Goal: Task Accomplishment & Management: Manage account settings

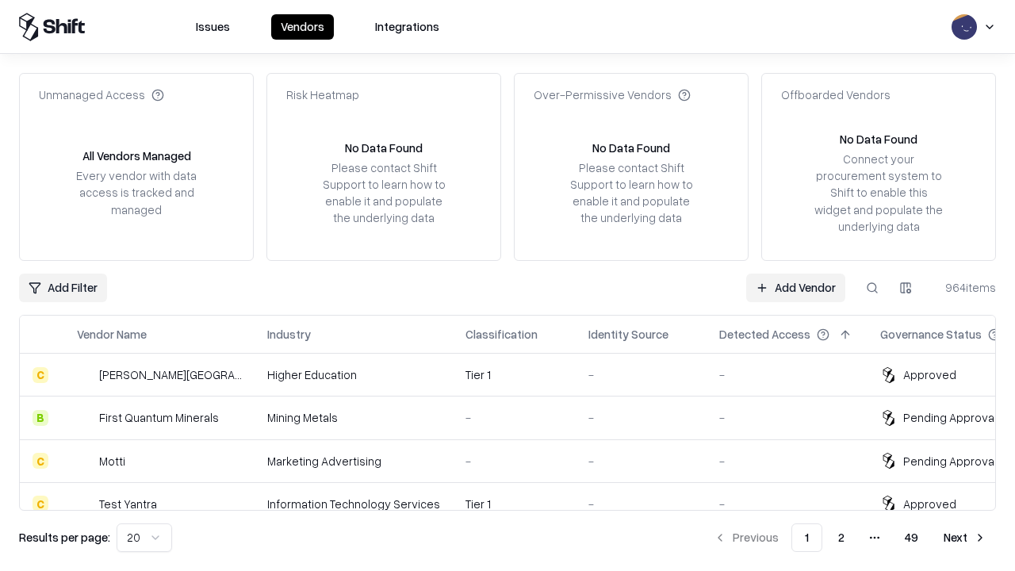
click at [795, 287] on link "Add Vendor" at bounding box center [795, 287] width 99 height 29
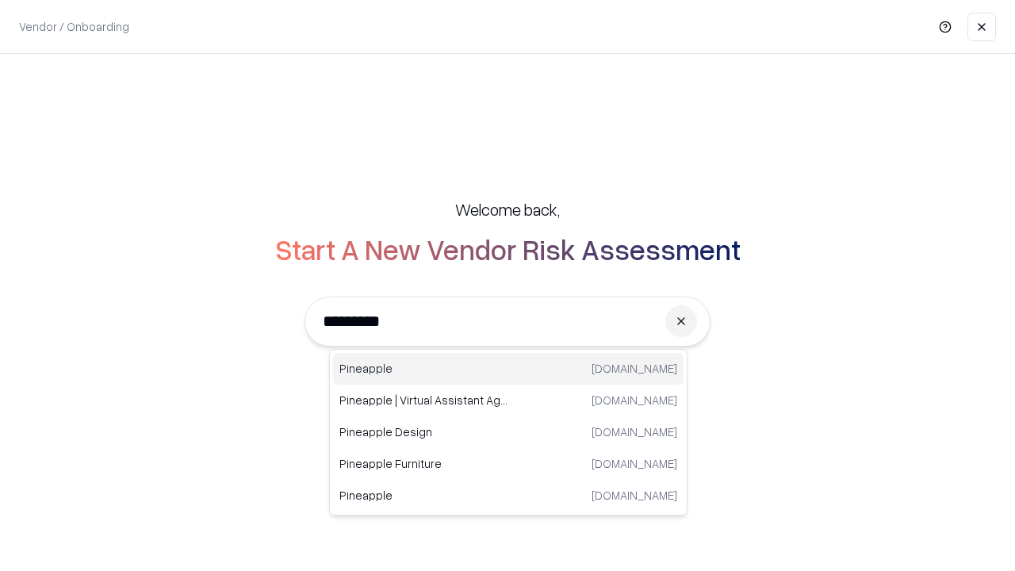
click at [508, 369] on div "Pineapple [DOMAIN_NAME]" at bounding box center [508, 369] width 350 height 32
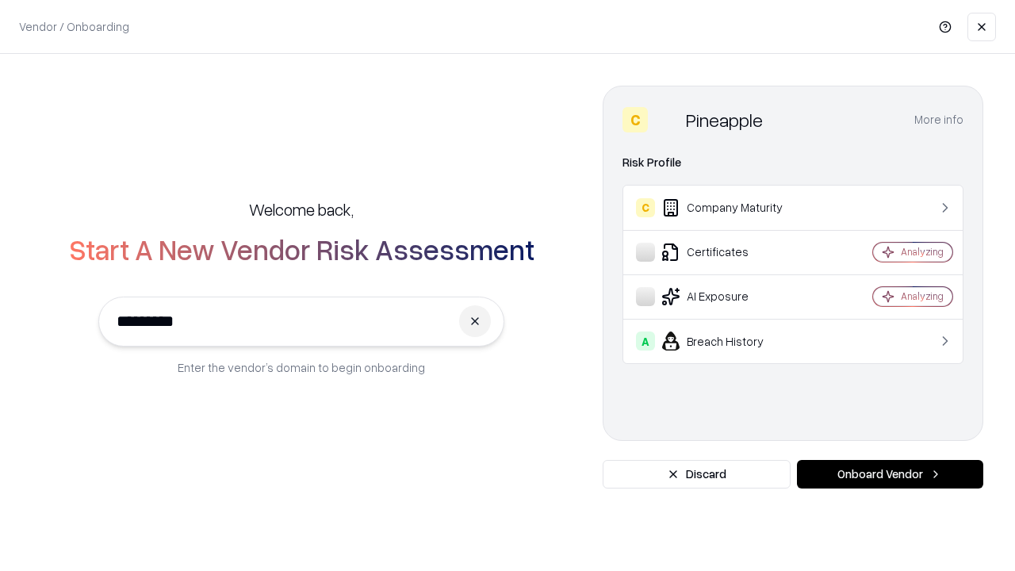
type input "*********"
click at [889, 474] on button "Onboard Vendor" at bounding box center [890, 474] width 186 height 29
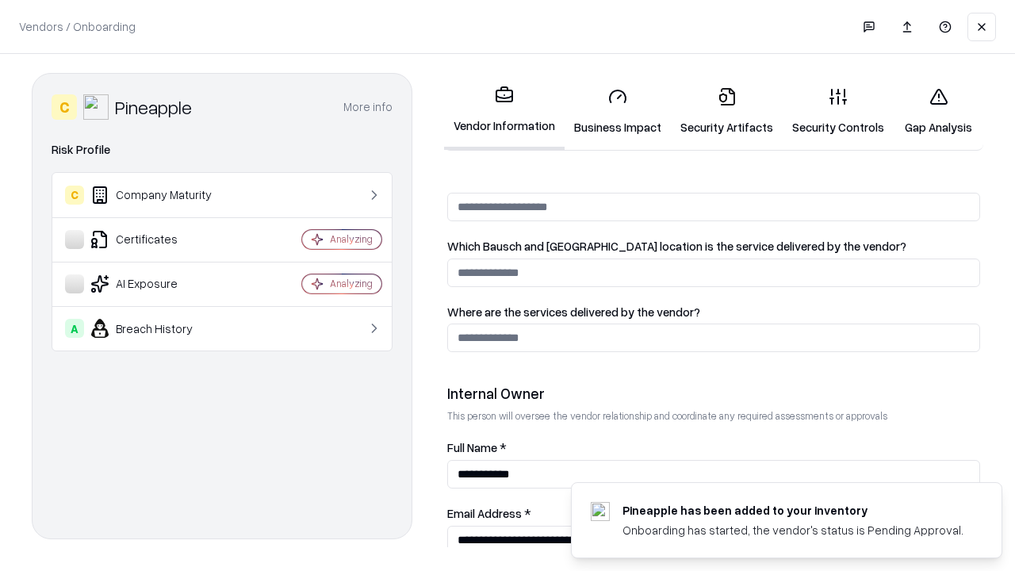
scroll to position [821, 0]
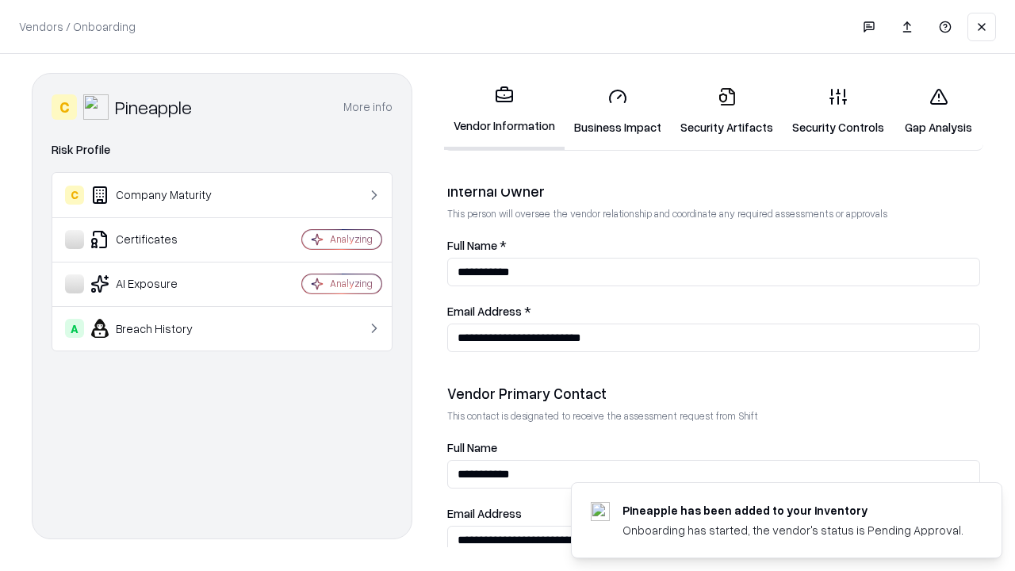
click at [726, 111] on link "Security Artifacts" at bounding box center [727, 112] width 112 height 74
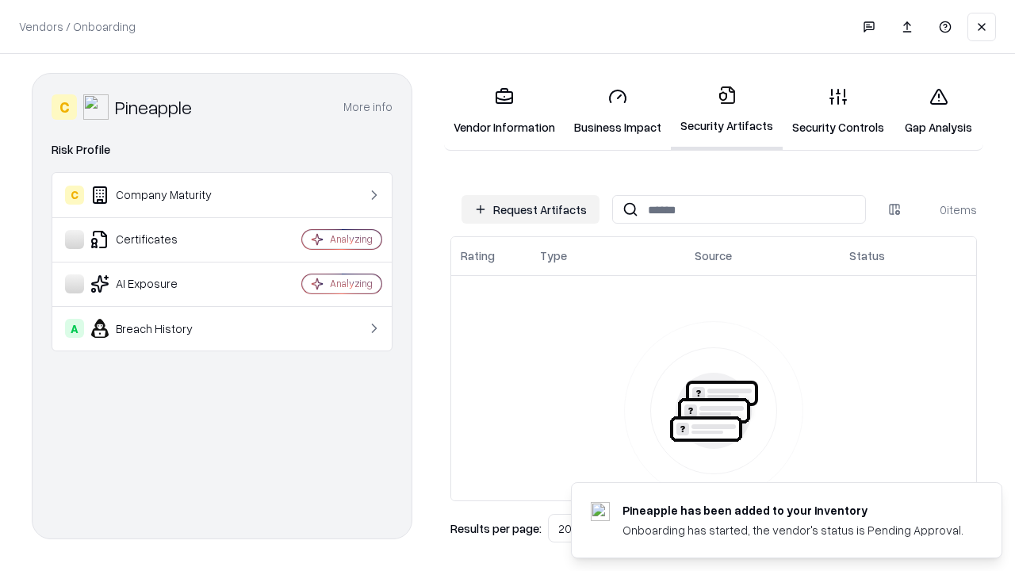
click at [530, 209] on button "Request Artifacts" at bounding box center [530, 209] width 138 height 29
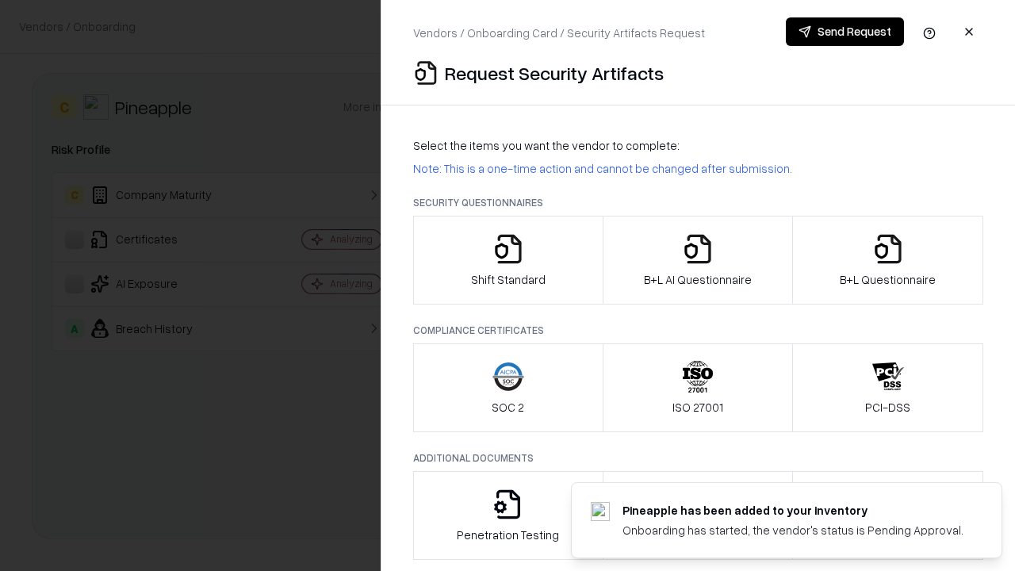
click at [887, 260] on icon "button" at bounding box center [888, 249] width 32 height 32
click at [697, 260] on icon "button" at bounding box center [698, 249] width 32 height 32
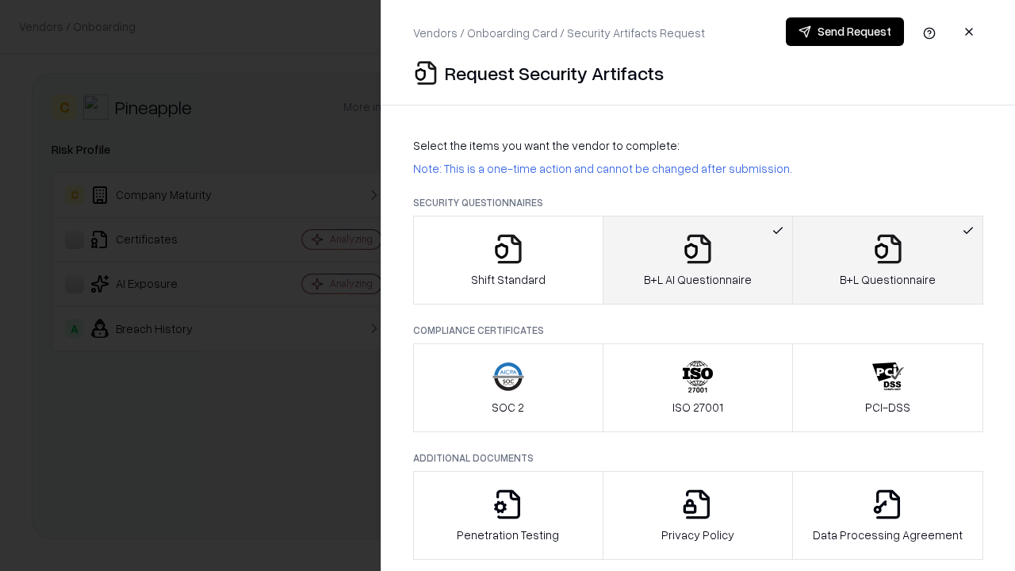
click at [844, 32] on button "Send Request" at bounding box center [845, 31] width 118 height 29
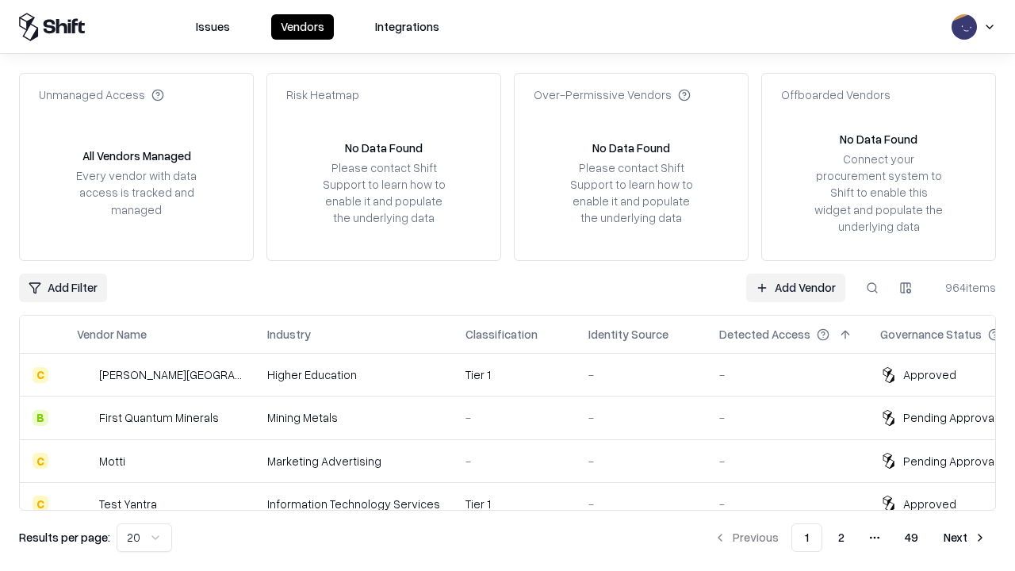
click at [795, 287] on link "Add Vendor" at bounding box center [795, 287] width 99 height 29
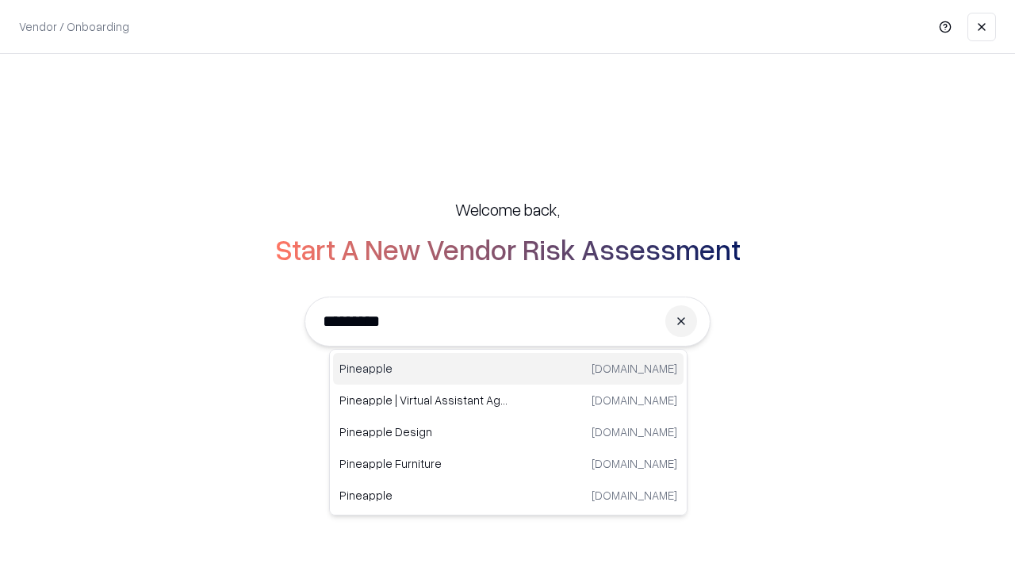
click at [508, 369] on div "Pineapple [DOMAIN_NAME]" at bounding box center [508, 369] width 350 height 32
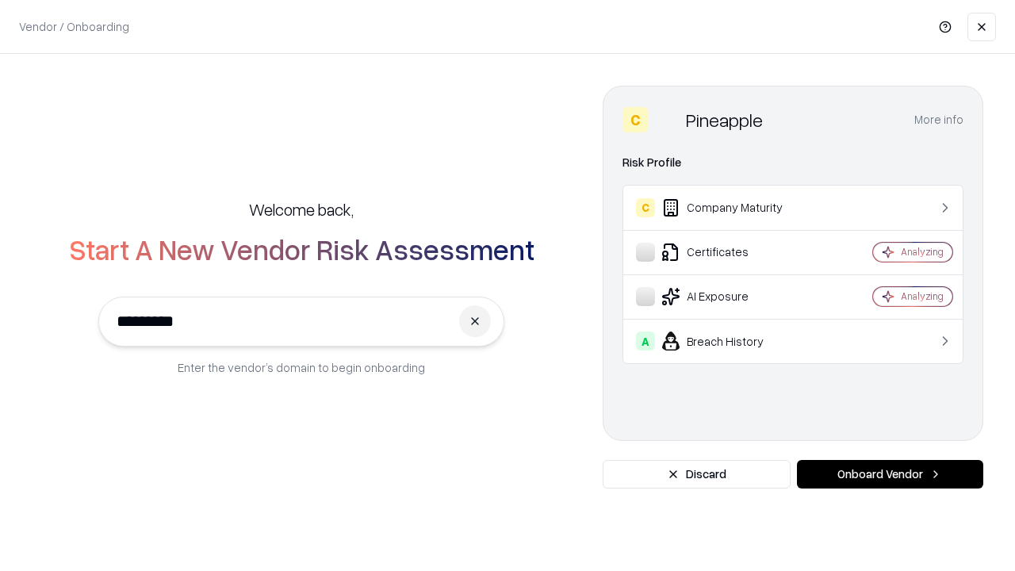
type input "*********"
click at [889, 474] on button "Onboard Vendor" at bounding box center [890, 474] width 186 height 29
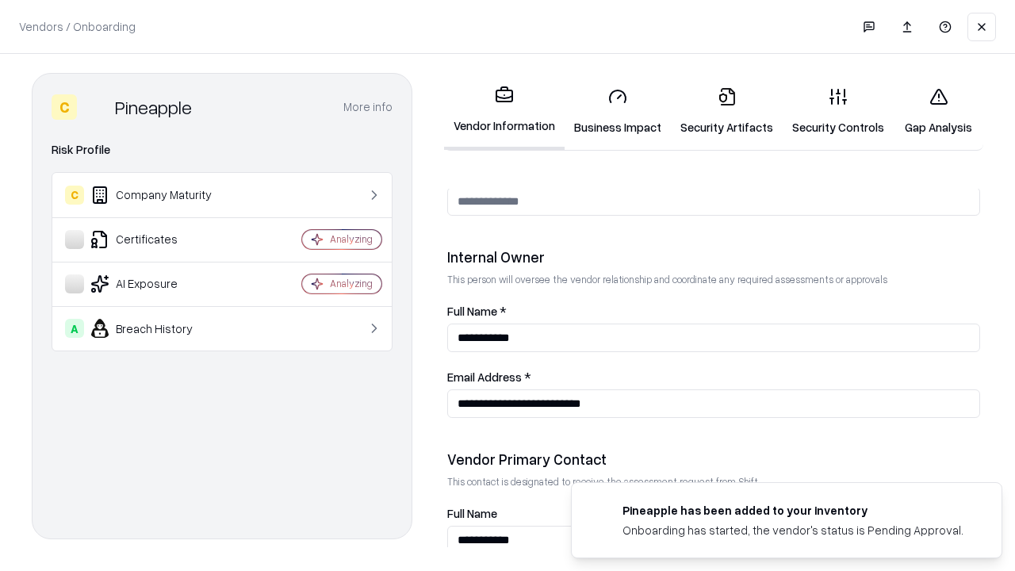
scroll to position [821, 0]
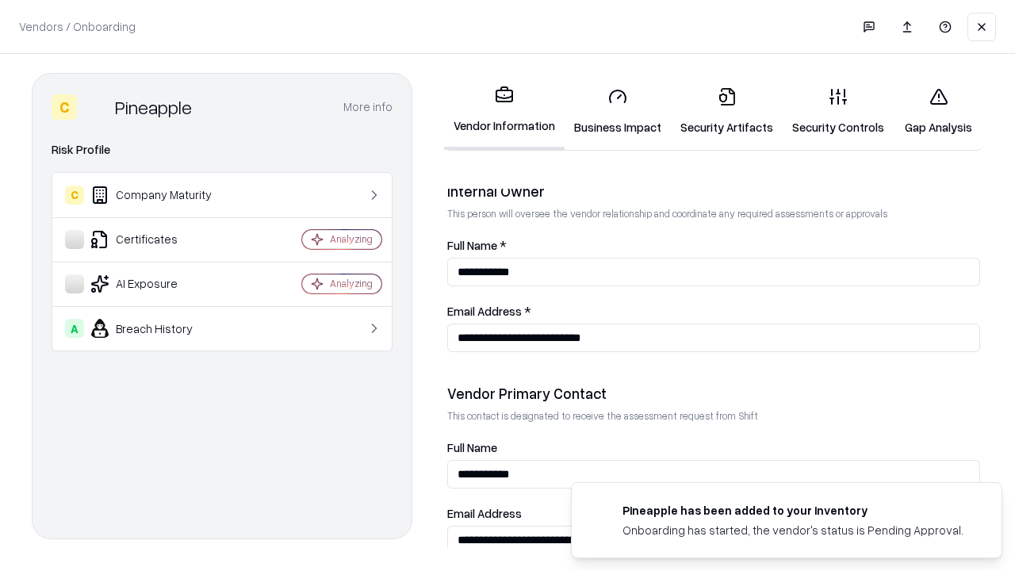
click at [938, 111] on link "Gap Analysis" at bounding box center [938, 112] width 90 height 74
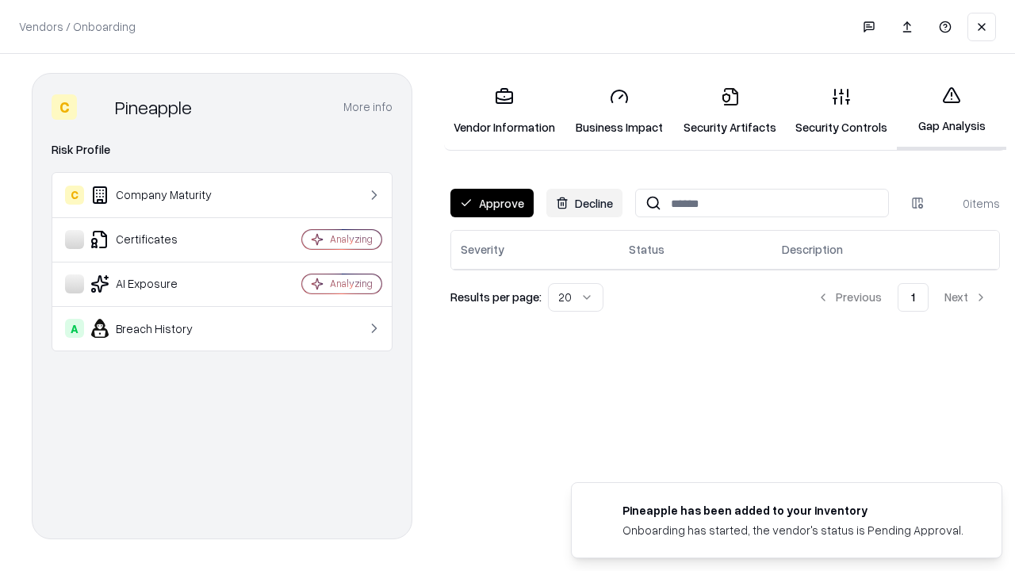
click at [491, 203] on button "Approve" at bounding box center [491, 203] width 83 height 29
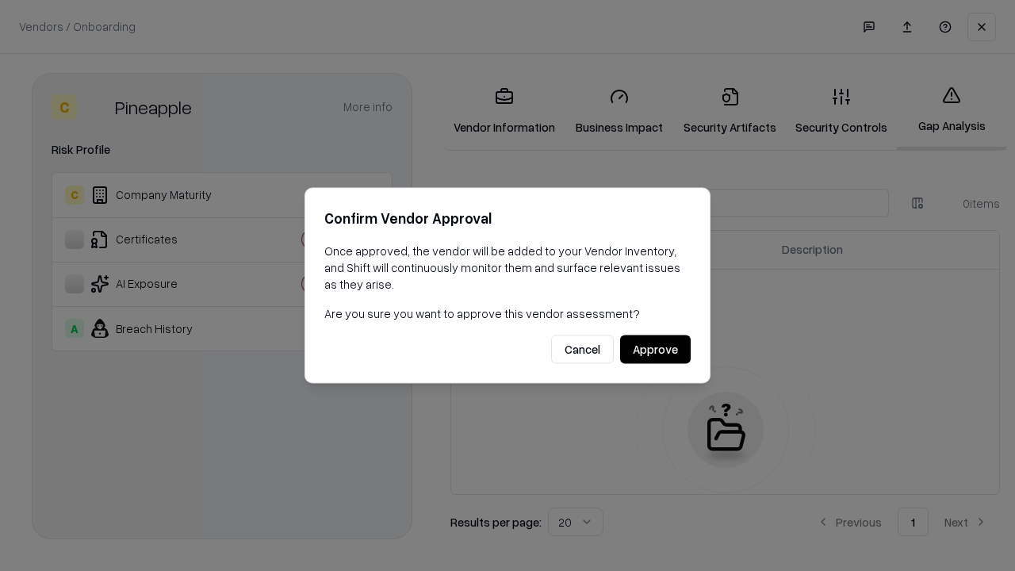
click at [655, 349] on button "Approve" at bounding box center [655, 349] width 71 height 29
